Goal: Task Accomplishment & Management: Use online tool/utility

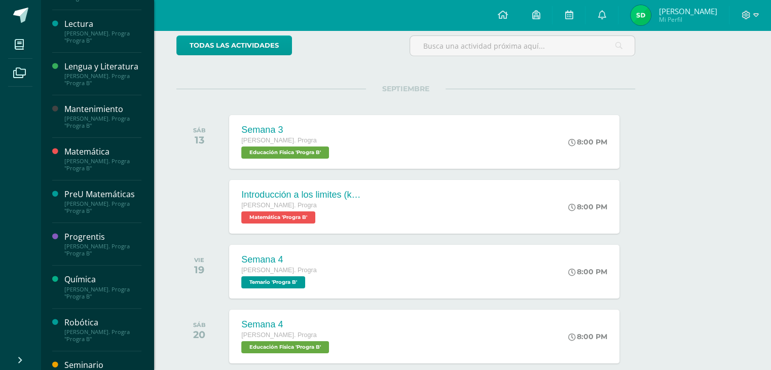
scroll to position [260, 0]
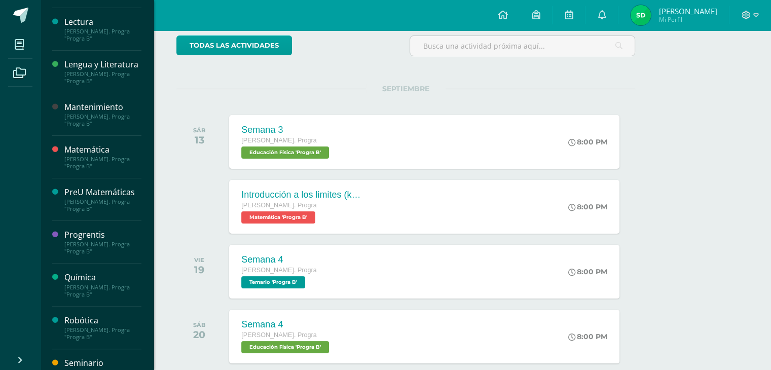
click at [78, 212] on div "[PERSON_NAME]. Progra "Progra B"" at bounding box center [102, 205] width 77 height 14
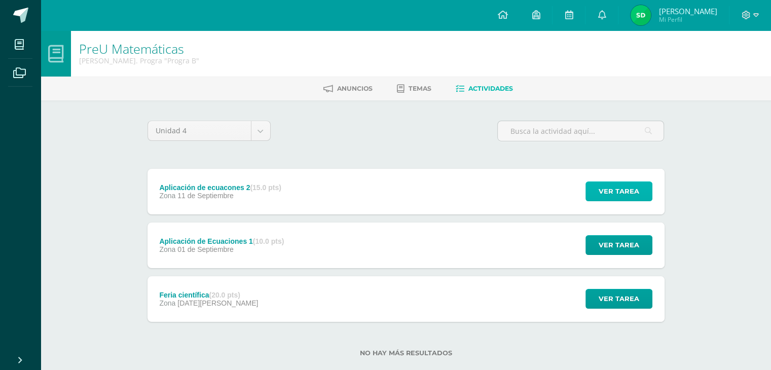
click at [596, 193] on button "Ver tarea" at bounding box center [619, 192] width 67 height 20
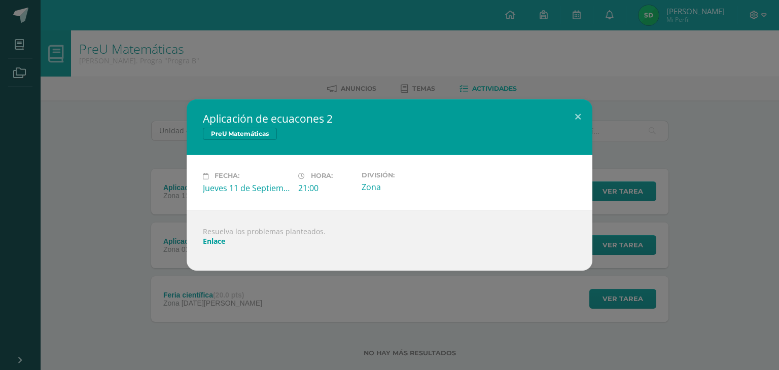
click at [219, 241] on link "Enlace" at bounding box center [214, 241] width 22 height 10
